Goal: Task Accomplishment & Management: Use online tool/utility

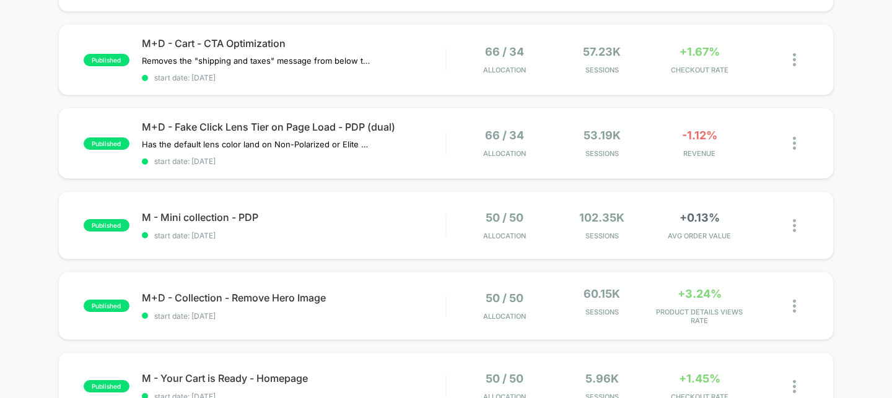
scroll to position [361, 0]
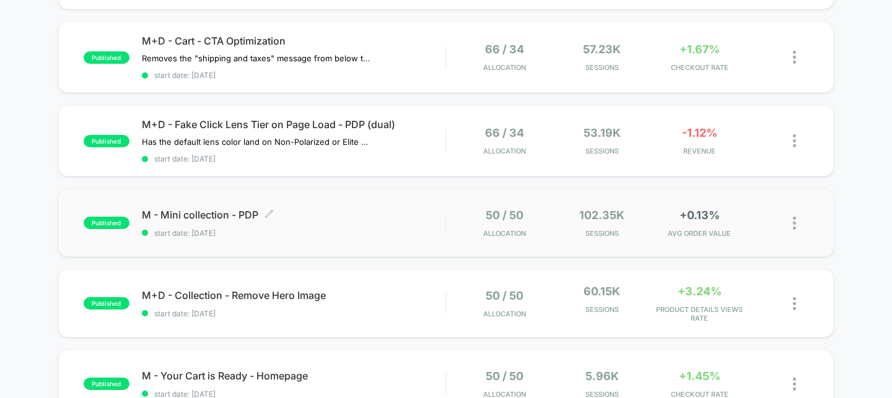
click at [376, 219] on div "M - Mini collection - PDP Click to edit experience details Click to edit experi…" at bounding box center [294, 223] width 304 height 29
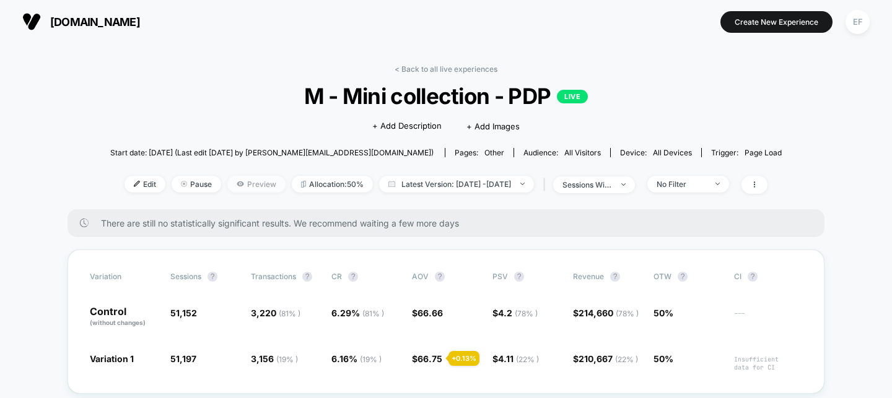
click at [230, 185] on span "Preview" at bounding box center [256, 184] width 58 height 17
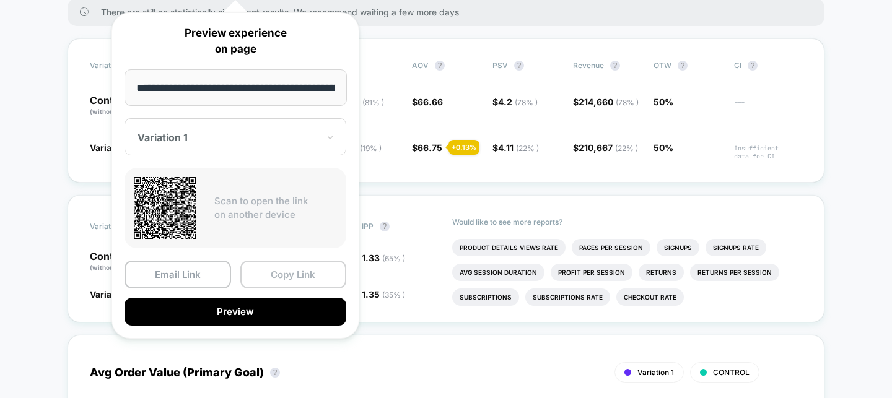
click at [288, 276] on button "Copy Link" at bounding box center [293, 275] width 107 height 28
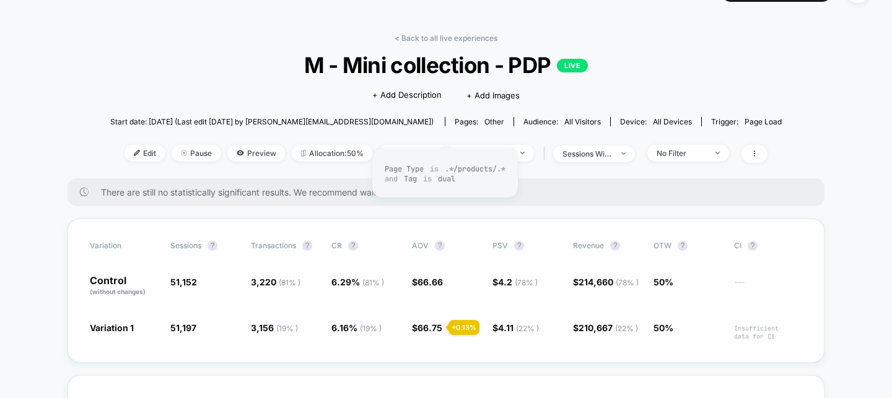
scroll to position [15, 0]
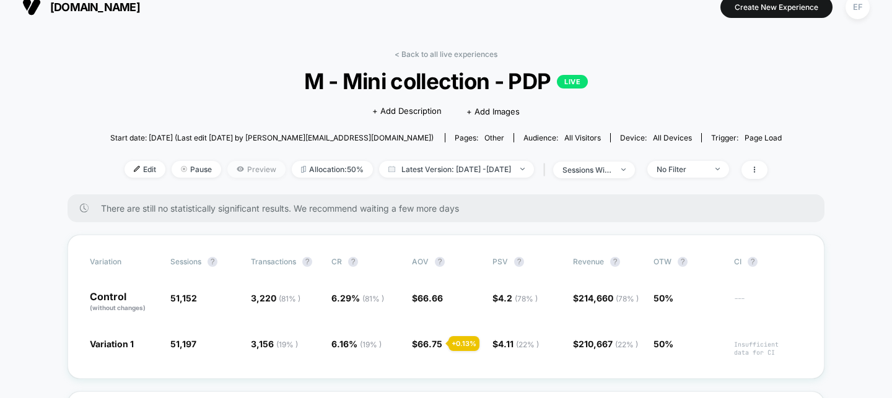
click at [227, 168] on span "Preview" at bounding box center [256, 169] width 58 height 17
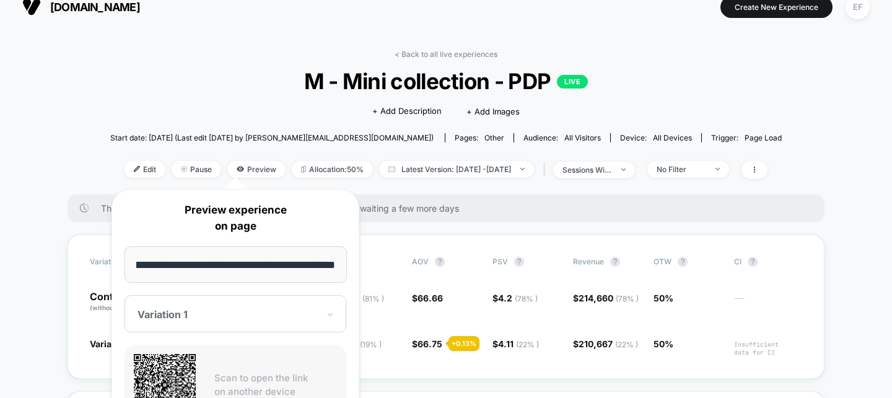
scroll to position [0, 0]
click at [250, 356] on div "Scan to open the link on another device" at bounding box center [236, 385] width 222 height 81
click at [223, 58] on div "< Back to all live experiences M - Mini collection - PDP LIVE Click to edit exp…" at bounding box center [445, 122] width 671 height 145
